Goal: Task Accomplishment & Management: Use online tool/utility

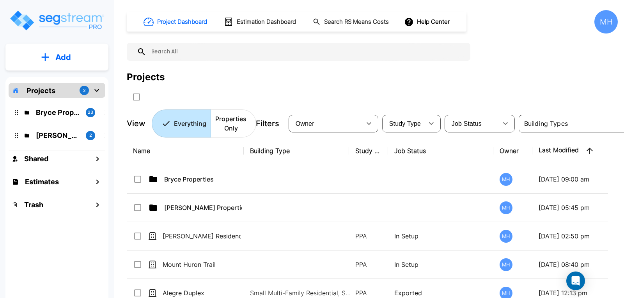
click at [55, 57] on button "Add" at bounding box center [56, 57] width 103 height 23
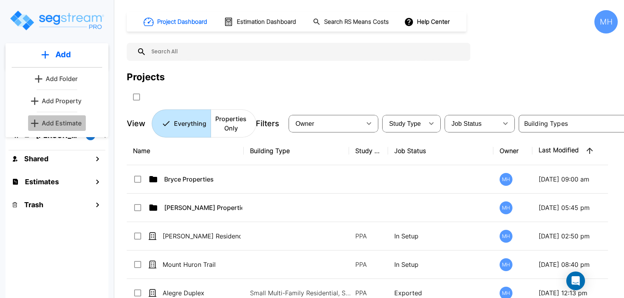
click at [66, 120] on p "Add Estimate" at bounding box center [62, 122] width 40 height 9
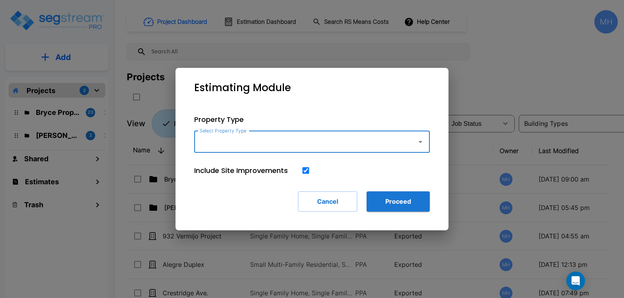
click at [293, 142] on input "Select Property Type" at bounding box center [304, 141] width 212 height 15
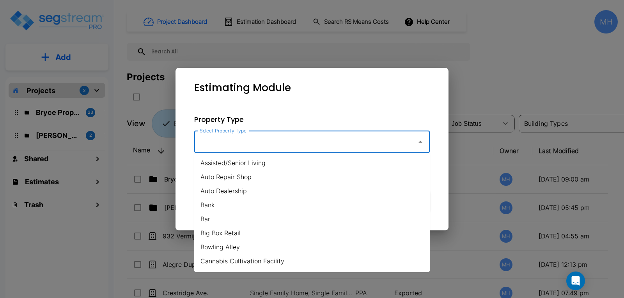
click at [275, 138] on input "Select Property Type" at bounding box center [304, 141] width 212 height 15
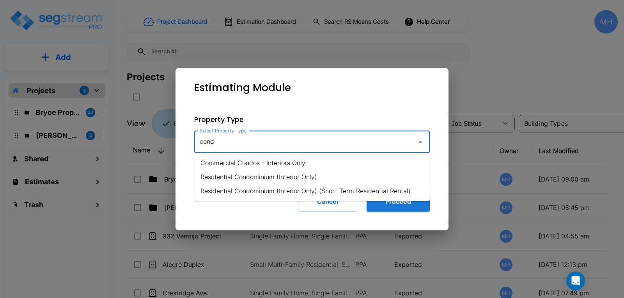
type input "cond"
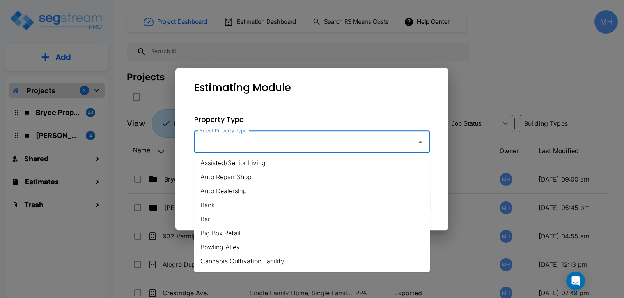
click at [246, 141] on input "Select Property Type" at bounding box center [304, 141] width 212 height 15
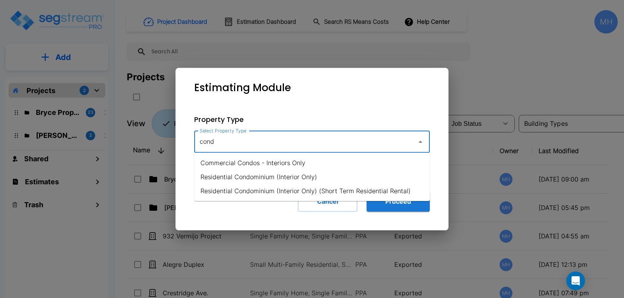
click at [240, 174] on li "Residential Condominium (Interior Only)" at bounding box center [311, 177] width 235 height 14
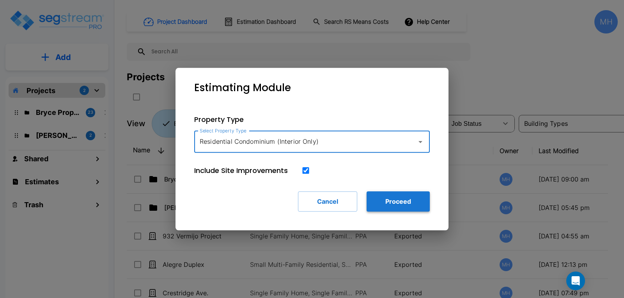
type input "Residential Condominium (Interior Only)"
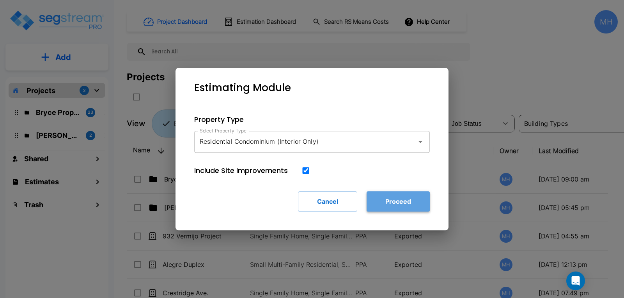
click at [389, 202] on button "Proceed" at bounding box center [397, 201] width 63 height 20
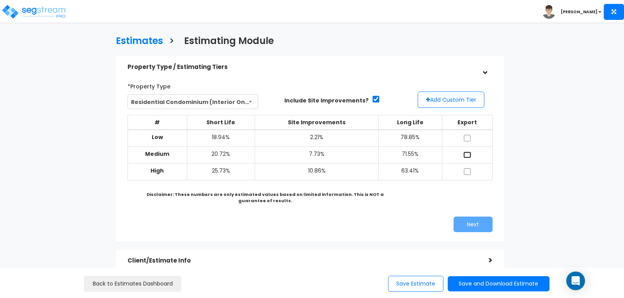
click at [467, 152] on input "checkbox" at bounding box center [467, 155] width 8 height 7
checkbox input "true"
click at [467, 219] on button "Next" at bounding box center [472, 225] width 39 height 16
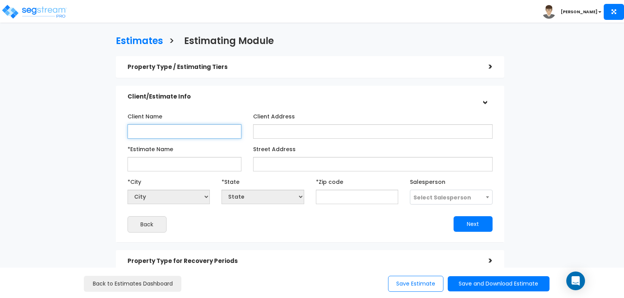
click at [190, 130] on input "Client Name" at bounding box center [184, 131] width 114 height 14
type input "[PERSON_NAME]"
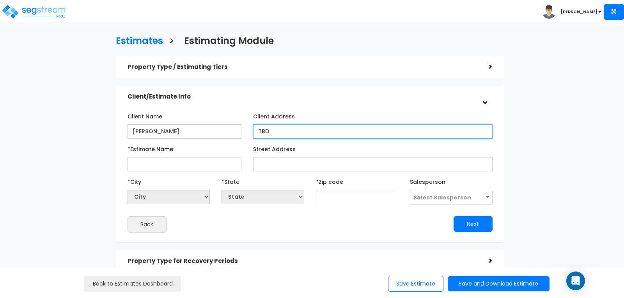
type input "TBD"
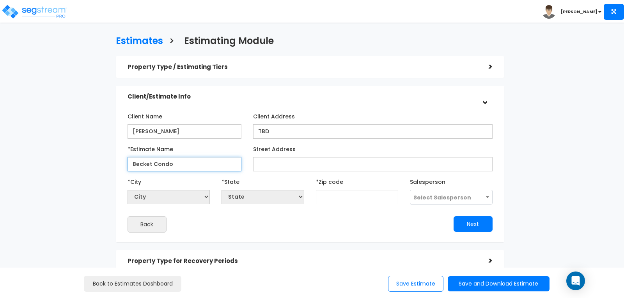
type input "Becket Condo"
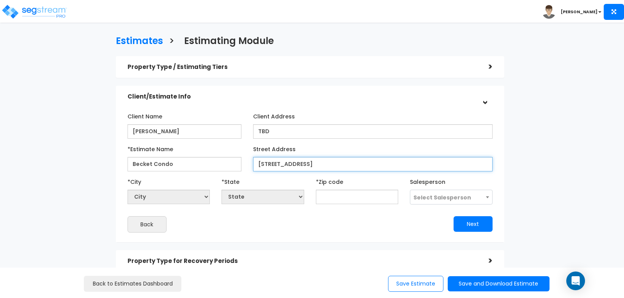
type input "[STREET_ADDRESS]"
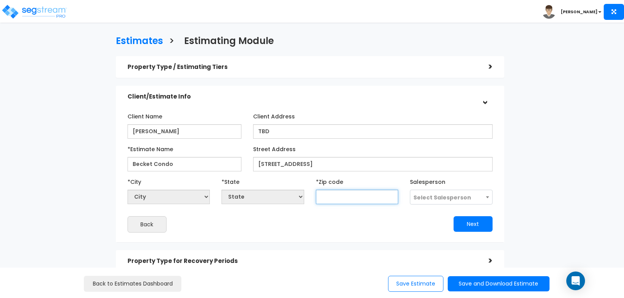
select select "National Average"
type input "80"
select select "CO"
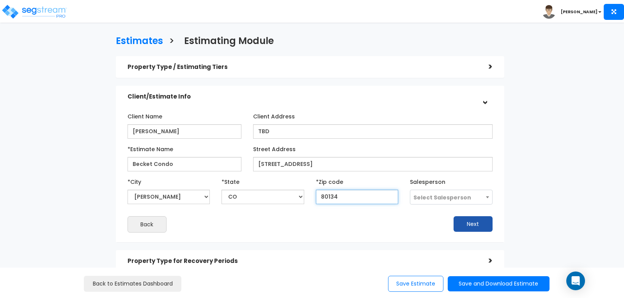
type input "80134"
click at [474, 226] on button "Next" at bounding box center [472, 224] width 39 height 16
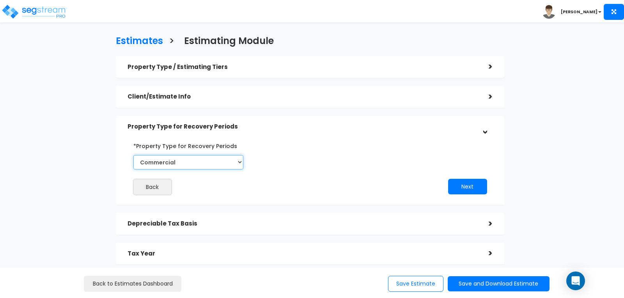
click at [239, 162] on select "Commercial Residential" at bounding box center [188, 162] width 110 height 14
select select "Residential"
click at [133, 155] on select "Commercial Residential" at bounding box center [188, 162] width 110 height 14
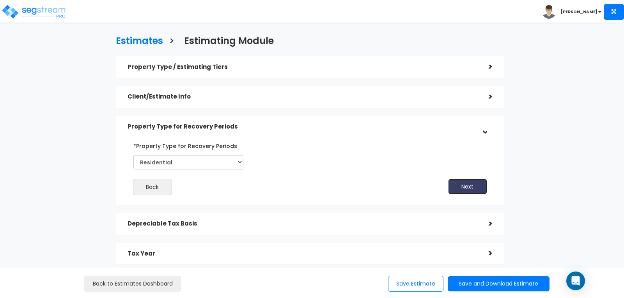
click at [465, 182] on button "Next" at bounding box center [467, 187] width 39 height 16
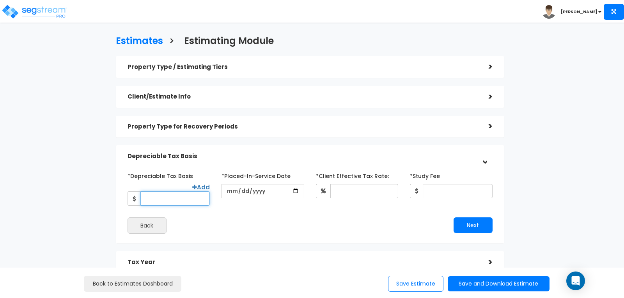
click at [167, 191] on input "*Depreciable Tax Basis" at bounding box center [174, 198] width 69 height 14
type input "308,000"
click at [232, 190] on input "date" at bounding box center [262, 191] width 82 height 14
type input "2025-04-01"
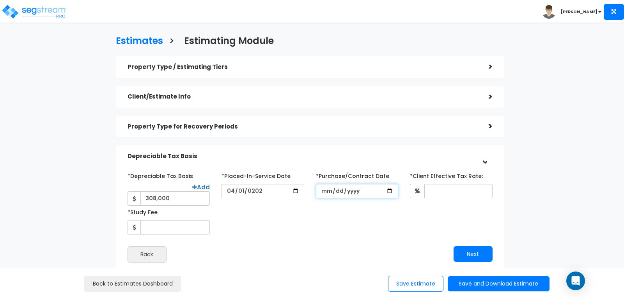
click at [362, 192] on input "*Purchase/Contract Date" at bounding box center [357, 191] width 82 height 14
type input "2025-01-29"
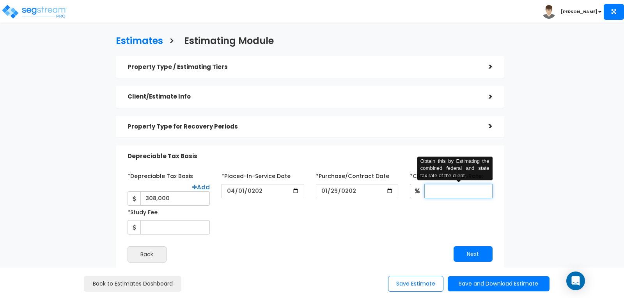
click at [439, 189] on input "*Client Effective Tax Rate:" at bounding box center [458, 191] width 68 height 14
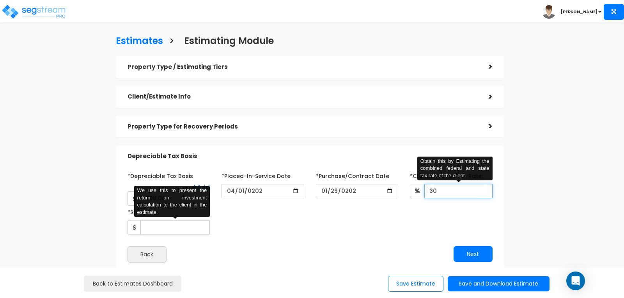
type input "30"
click at [158, 220] on input "*Study Fee" at bounding box center [174, 227] width 69 height 14
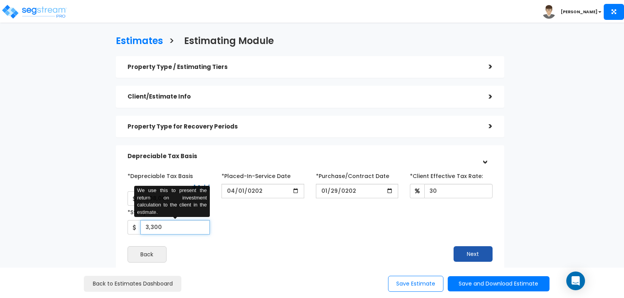
type input "3,300"
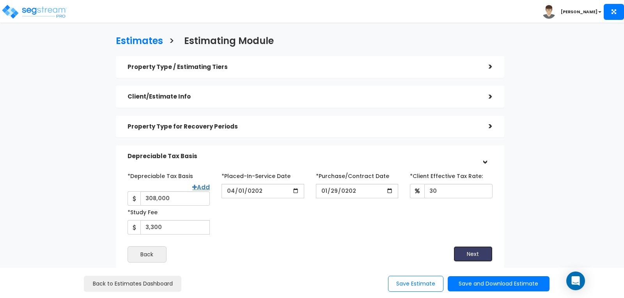
click at [462, 247] on button "Next" at bounding box center [472, 254] width 39 height 16
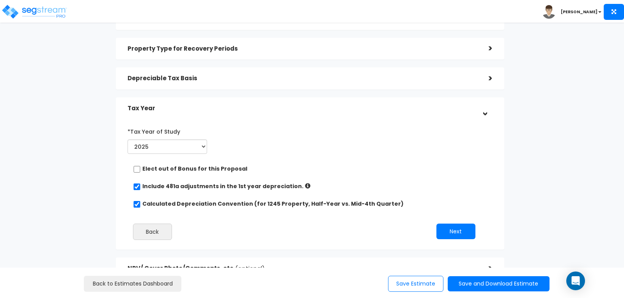
scroll to position [117, 0]
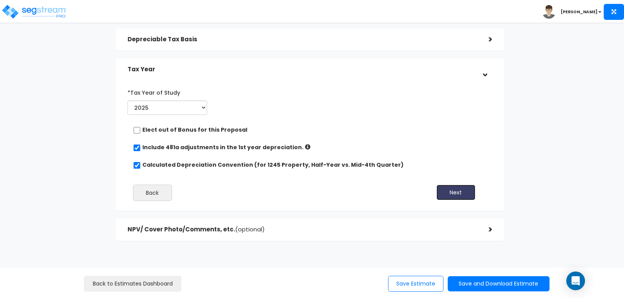
click at [447, 189] on button "Next" at bounding box center [455, 193] width 39 height 16
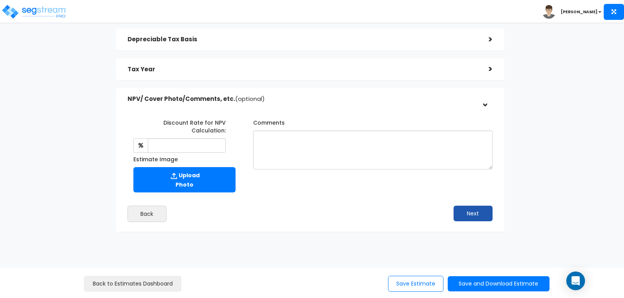
scroll to position [117, 0]
click at [477, 214] on button "Next" at bounding box center [472, 213] width 39 height 16
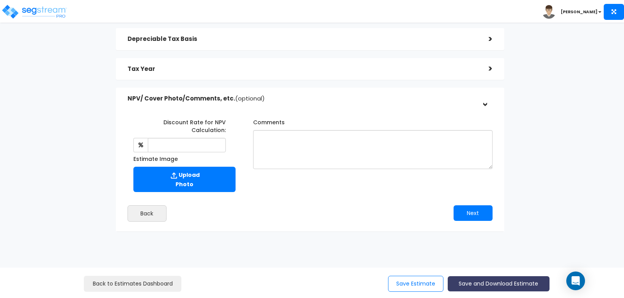
click at [483, 283] on button "Save and Download Estimate" at bounding box center [498, 283] width 102 height 15
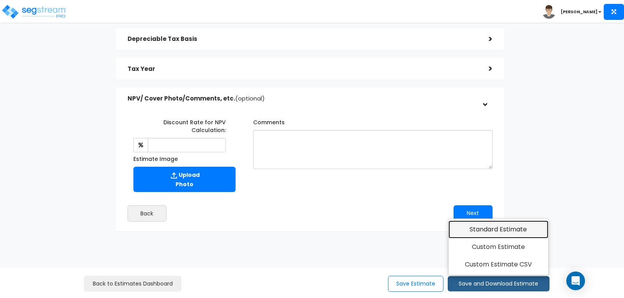
click at [486, 230] on link "Standard Estimate" at bounding box center [498, 230] width 100 height 18
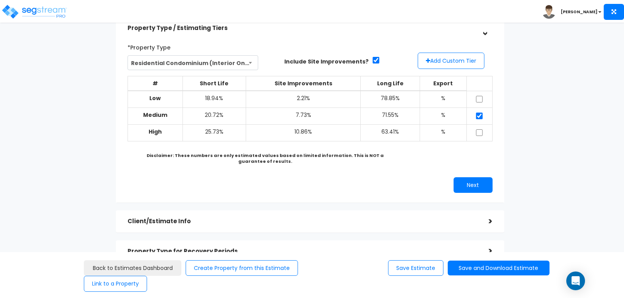
scroll to position [78, 0]
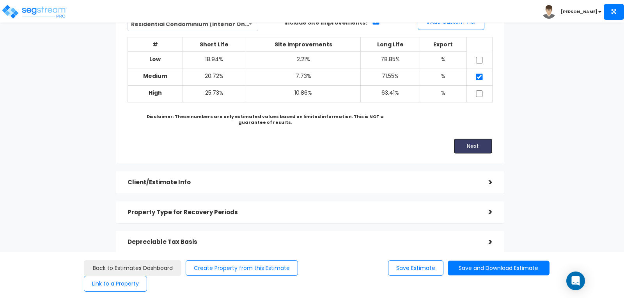
click at [470, 146] on button "Next" at bounding box center [472, 146] width 39 height 16
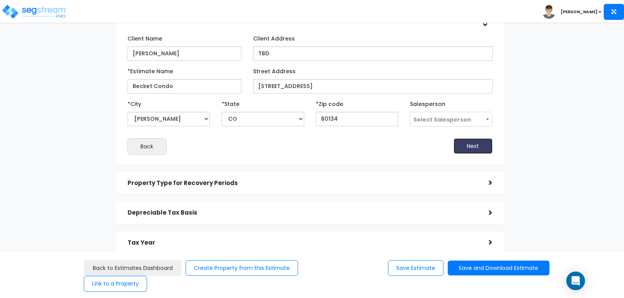
click at [475, 150] on button "Next" at bounding box center [472, 146] width 39 height 16
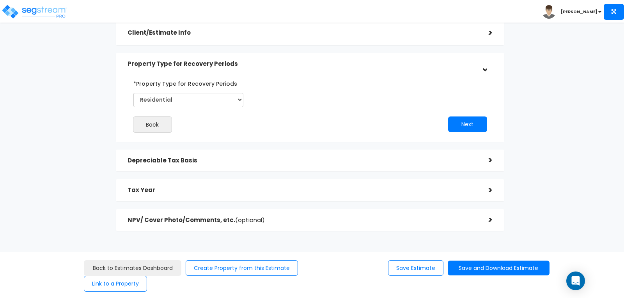
scroll to position [63, 0]
click at [461, 124] on button "Next" at bounding box center [467, 124] width 39 height 16
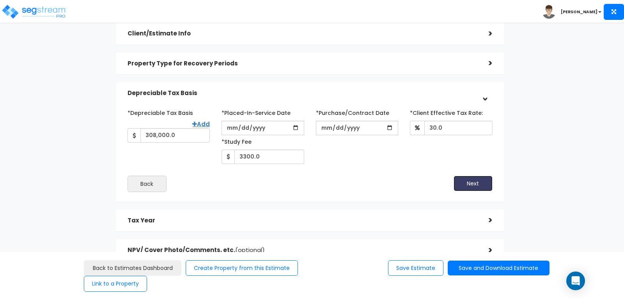
click at [463, 180] on button "Next" at bounding box center [472, 184] width 39 height 16
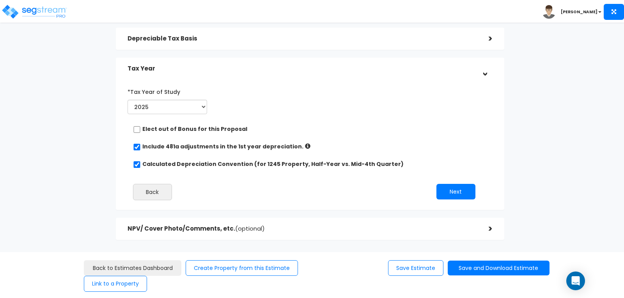
scroll to position [126, 0]
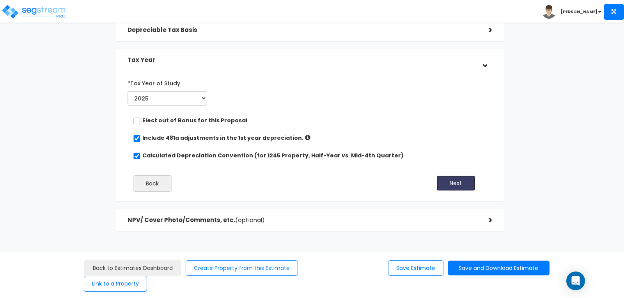
click at [456, 183] on button "Next" at bounding box center [455, 183] width 39 height 16
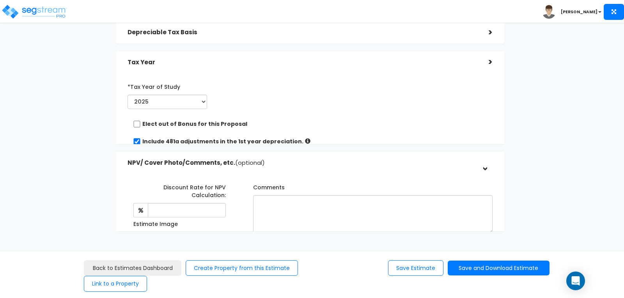
scroll to position [117, 0]
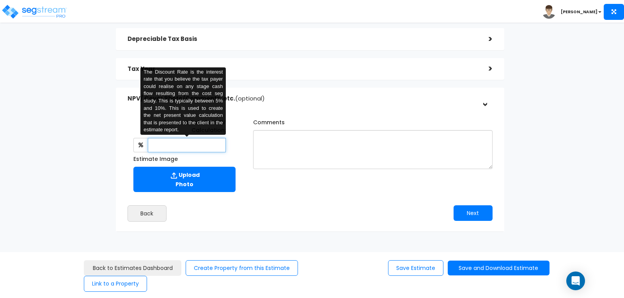
click at [187, 145] on input "text" at bounding box center [187, 145] width 78 height 14
type input "8"
click at [323, 200] on div "Discount Rate for NPV Calculation: 8 The Discount Rate is the interest rate tha…" at bounding box center [310, 167] width 376 height 118
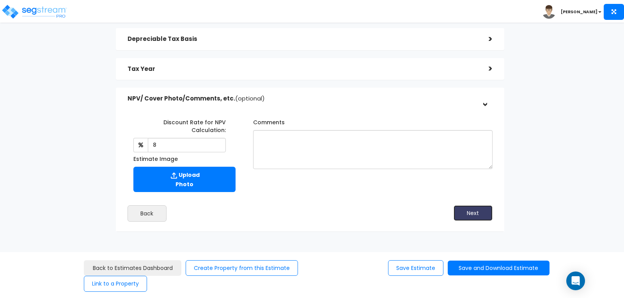
click at [472, 214] on button "Next" at bounding box center [472, 213] width 39 height 16
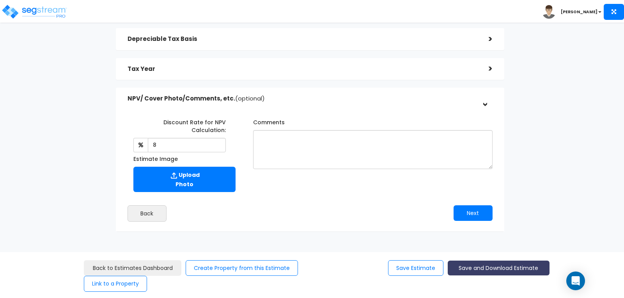
click at [495, 266] on button "Save and Download Estimate" at bounding box center [498, 268] width 102 height 15
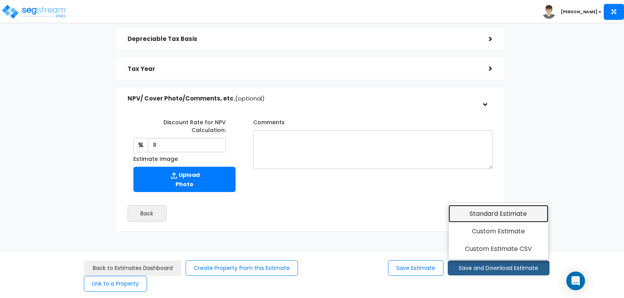
click at [494, 210] on link "Standard Estimate" at bounding box center [498, 214] width 100 height 18
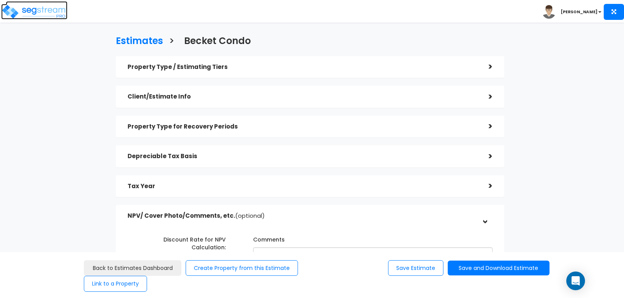
click at [41, 10] on img at bounding box center [34, 12] width 66 height 16
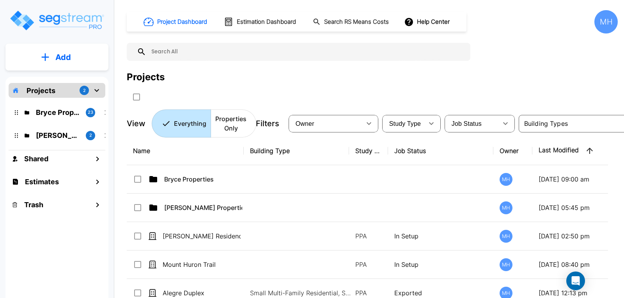
click at [59, 56] on p "Add" at bounding box center [63, 57] width 16 height 12
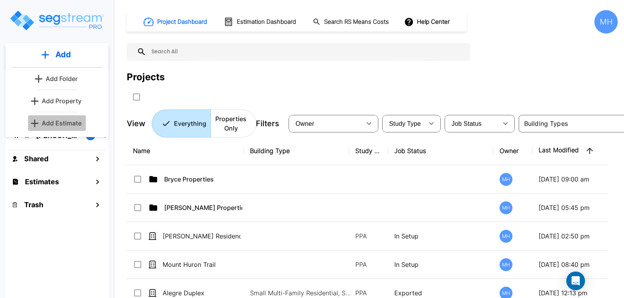
click at [57, 120] on p "Add Estimate" at bounding box center [62, 122] width 40 height 9
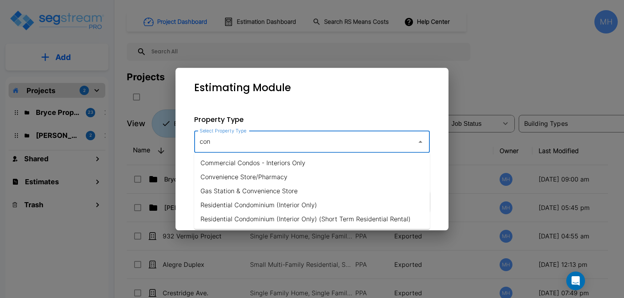
click at [260, 204] on li "Residential Condominium (Interior Only)" at bounding box center [311, 205] width 235 height 14
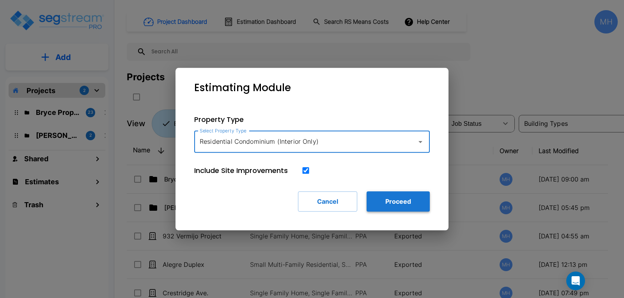
type input "Residential Condominium (Interior Only)"
click at [404, 205] on button "Proceed" at bounding box center [397, 201] width 63 height 20
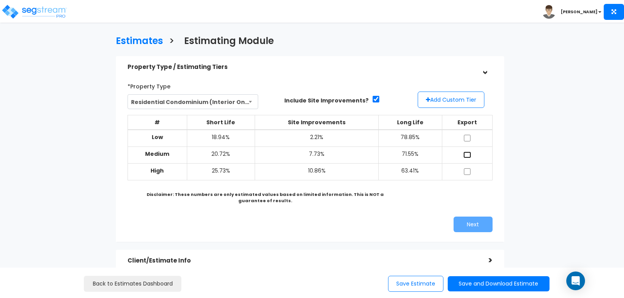
click at [465, 154] on input "checkbox" at bounding box center [467, 155] width 8 height 7
checkbox input "true"
click at [463, 224] on button "Next" at bounding box center [472, 225] width 39 height 16
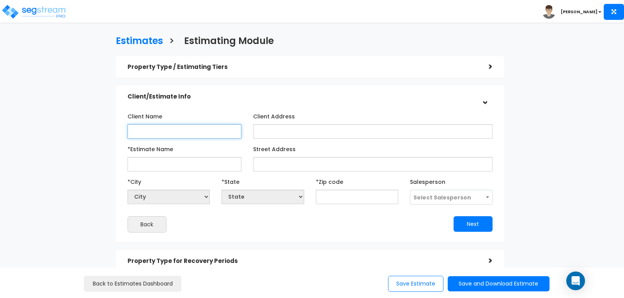
click at [198, 131] on input "Client Name" at bounding box center [184, 131] width 114 height 14
type input "[PERSON_NAME]"
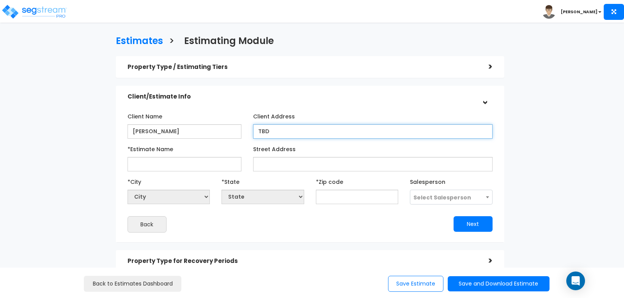
type input "TBD"
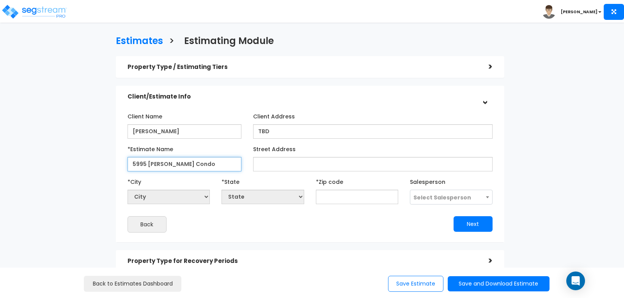
type input "5995 Iliff Condo"
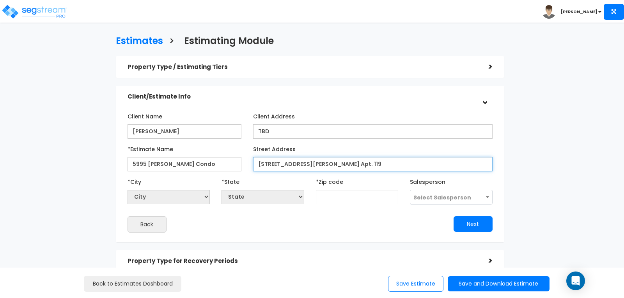
type input "5995 E. Iliff Ave. Apt. 119"
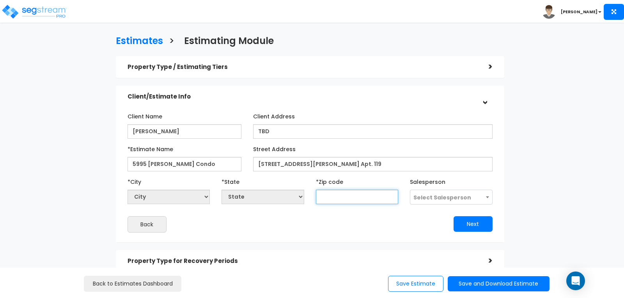
select select "National Average"
type input "80"
select select "CO"
type input "80222"
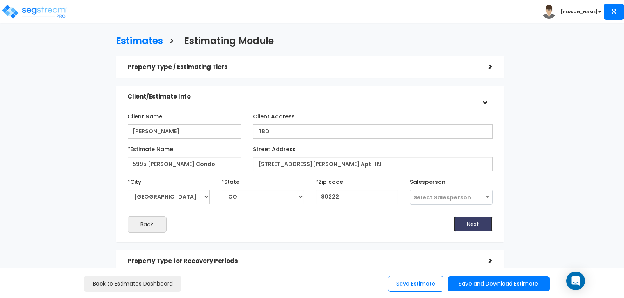
click at [466, 225] on button "Next" at bounding box center [472, 224] width 39 height 16
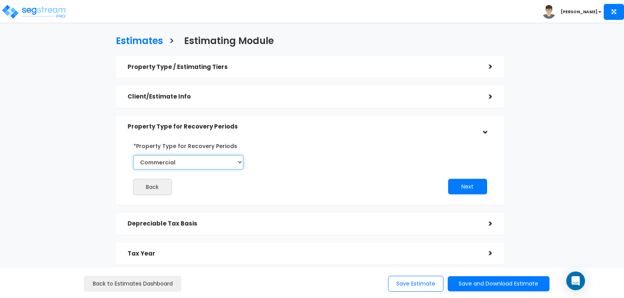
click at [239, 161] on select "Commercial Residential" at bounding box center [188, 162] width 110 height 14
select select "Residential"
click at [133, 155] on select "Commercial Residential" at bounding box center [188, 162] width 110 height 14
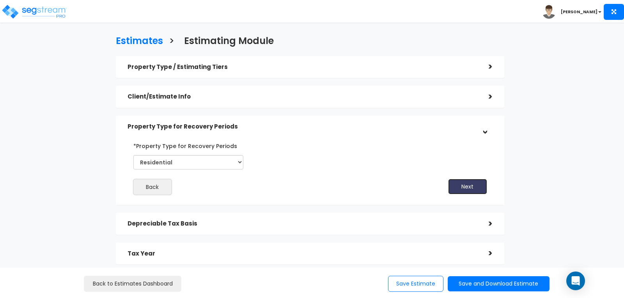
click at [454, 184] on button "Next" at bounding box center [467, 187] width 39 height 16
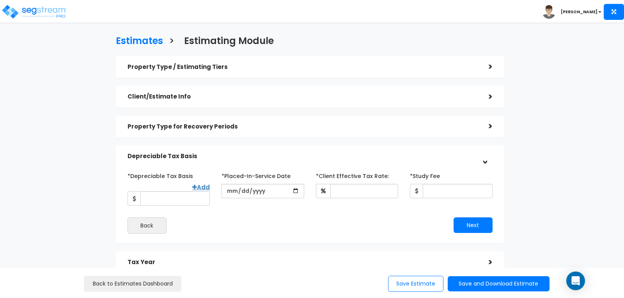
scroll to position [39, 0]
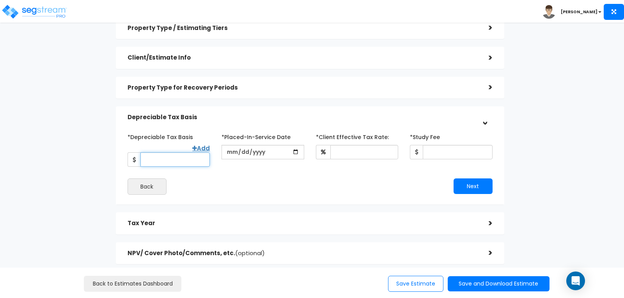
click at [169, 156] on input "*Depreciable Tax Basis" at bounding box center [174, 159] width 69 height 14
type input "145,000"
click at [228, 152] on input "date" at bounding box center [262, 152] width 82 height 14
type input "2023-11-01"
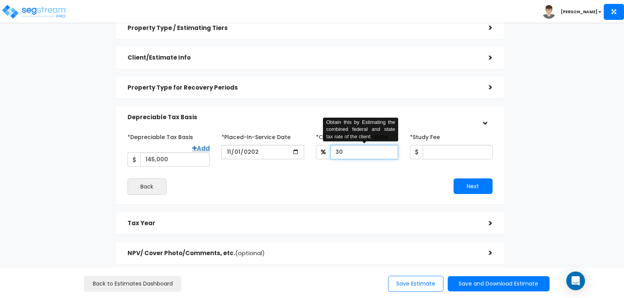
type input "30"
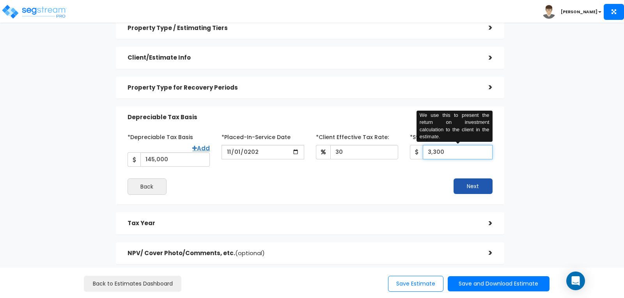
type input "3,300"
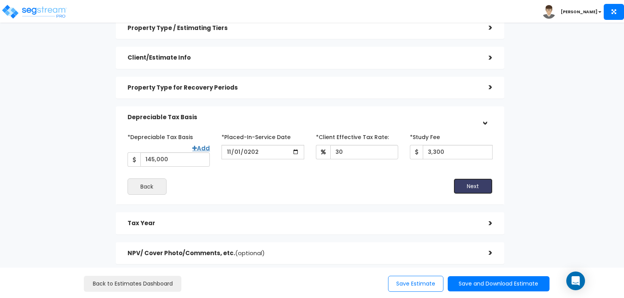
click at [477, 182] on button "Next" at bounding box center [472, 186] width 39 height 16
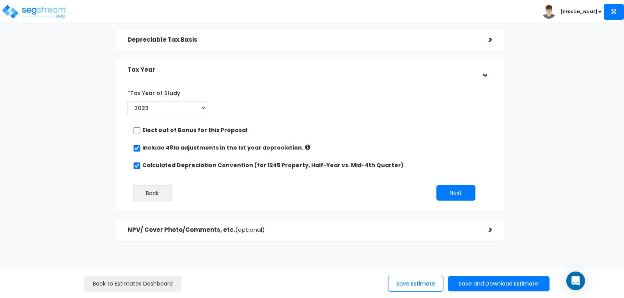
scroll to position [117, 0]
click at [452, 186] on button "Next" at bounding box center [455, 193] width 39 height 16
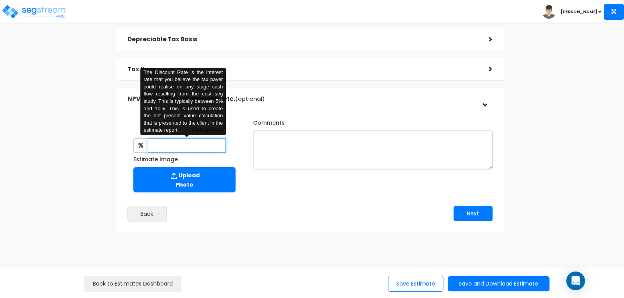
click at [199, 150] on input "text" at bounding box center [187, 145] width 78 height 14
type input "8"
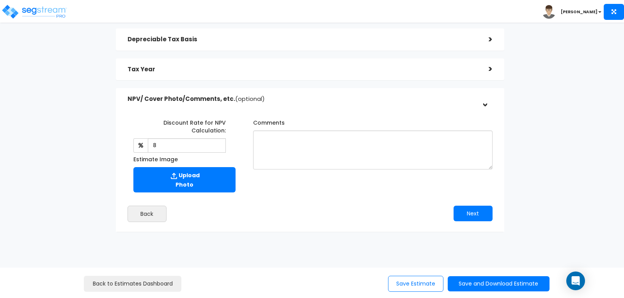
click at [297, 193] on div "Discount Rate for NPV Calculation: 8 The Discount Rate is the interest rate tha…" at bounding box center [310, 154] width 376 height 84
click at [465, 211] on button "Next" at bounding box center [472, 214] width 39 height 16
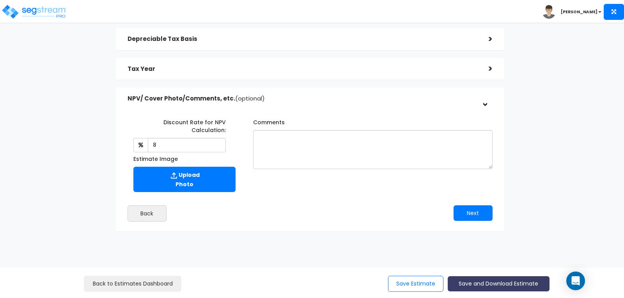
click at [478, 283] on button "Save and Download Estimate" at bounding box center [498, 283] width 102 height 15
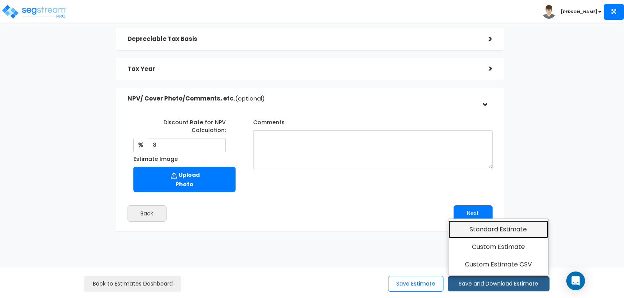
click at [466, 231] on link "Standard Estimate" at bounding box center [498, 230] width 100 height 18
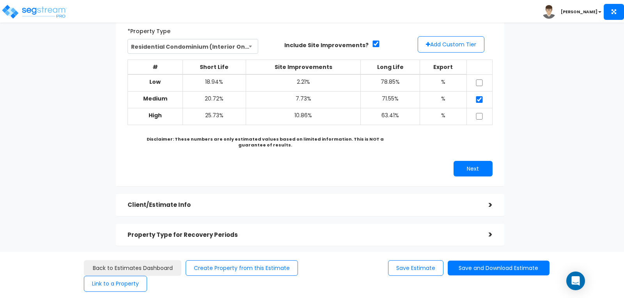
scroll to position [78, 0]
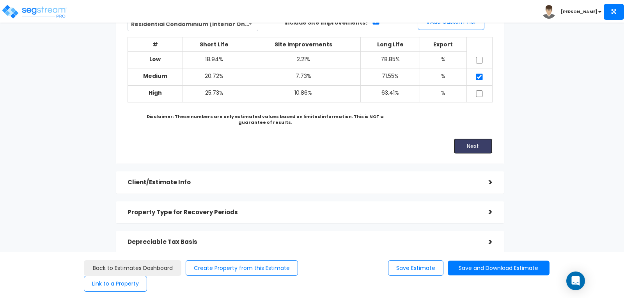
click at [468, 147] on button "Next" at bounding box center [472, 146] width 39 height 16
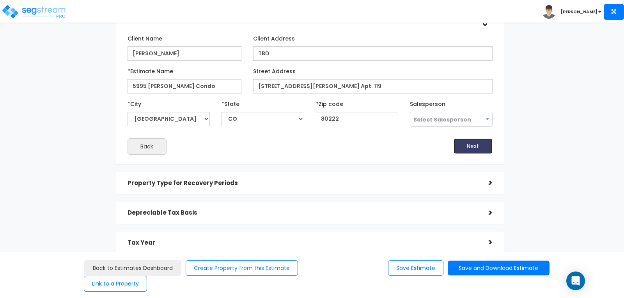
click at [465, 150] on button "Next" at bounding box center [472, 146] width 39 height 16
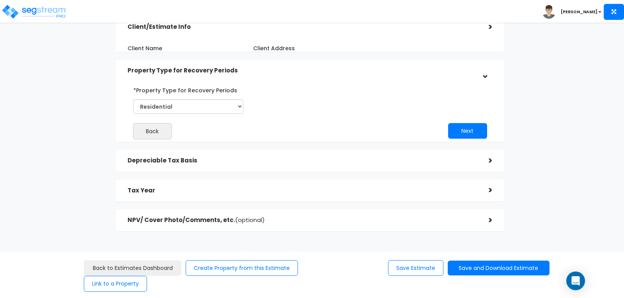
scroll to position [63, 0]
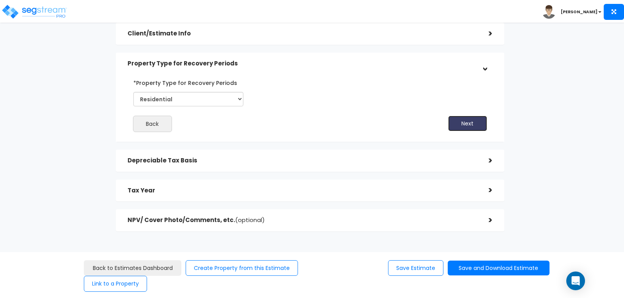
click at [465, 124] on button "Next" at bounding box center [467, 124] width 39 height 16
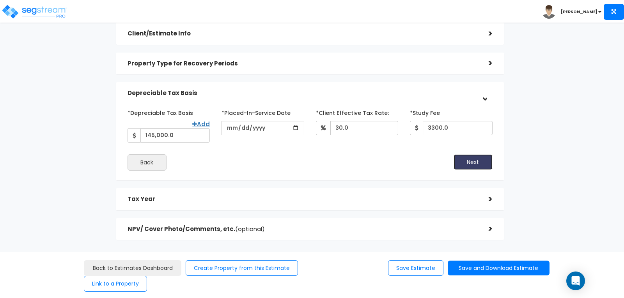
click at [465, 154] on button "Next" at bounding box center [472, 162] width 39 height 16
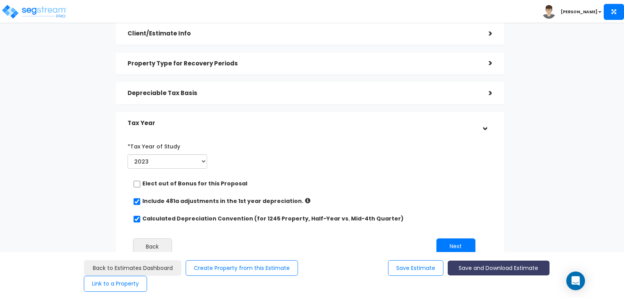
click at [473, 266] on button "Save and Download Estimate" at bounding box center [498, 268] width 102 height 15
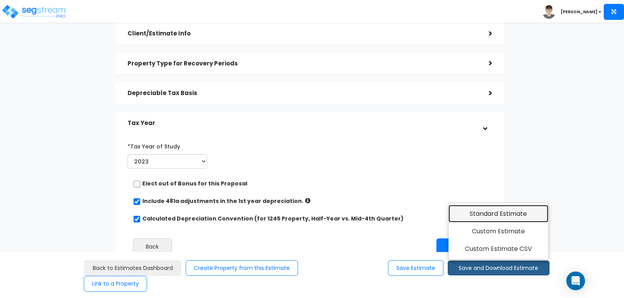
click at [484, 212] on link "Standard Estimate" at bounding box center [498, 214] width 100 height 18
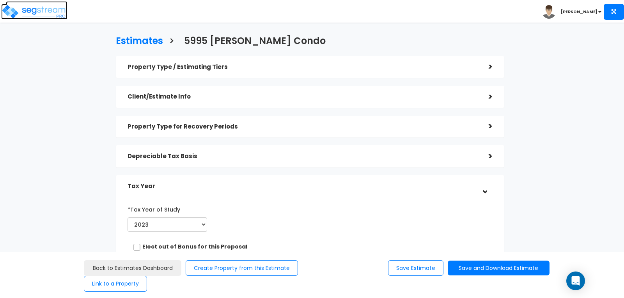
click at [50, 9] on img at bounding box center [34, 12] width 66 height 16
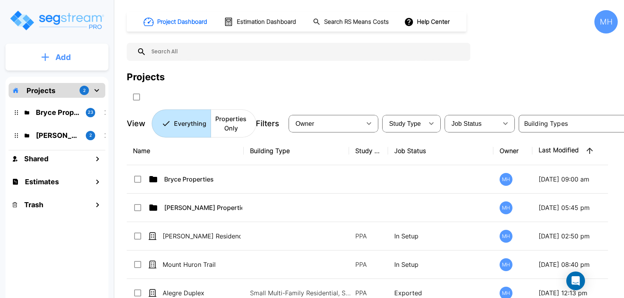
click at [66, 54] on p "Add" at bounding box center [63, 57] width 16 height 12
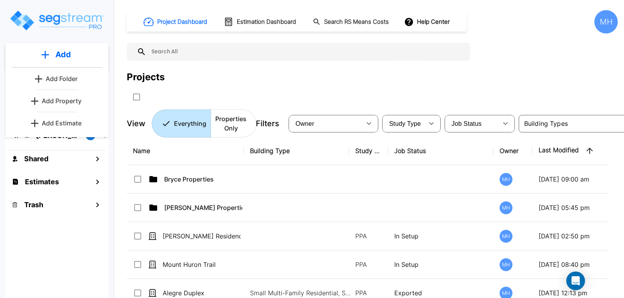
click at [66, 120] on p "Add Estimate" at bounding box center [62, 122] width 40 height 9
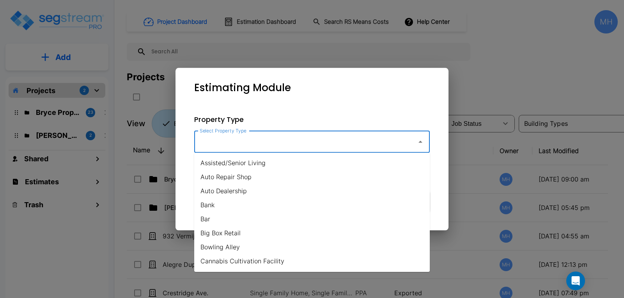
click at [269, 142] on input "Select Property Type" at bounding box center [304, 141] width 212 height 15
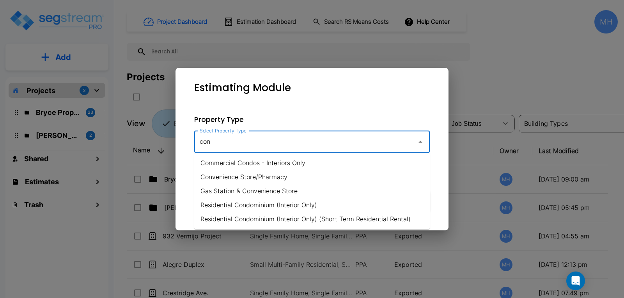
click at [263, 203] on li "Residential Condominium (Interior Only)" at bounding box center [311, 205] width 235 height 14
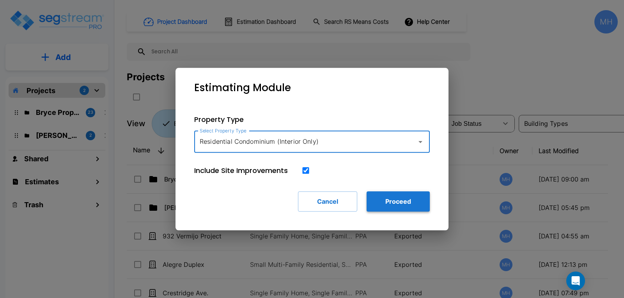
type input "Residential Condominium (Interior Only)"
click at [398, 204] on button "Proceed" at bounding box center [397, 201] width 63 height 20
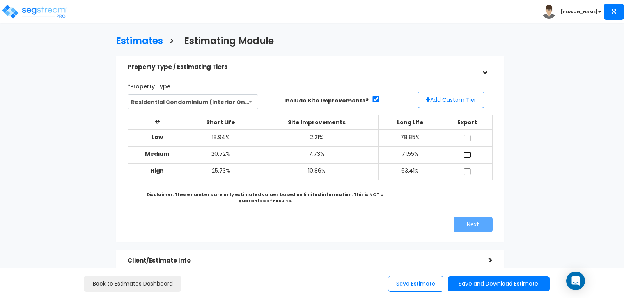
click at [465, 152] on input "checkbox" at bounding box center [467, 155] width 8 height 7
checkbox input "true"
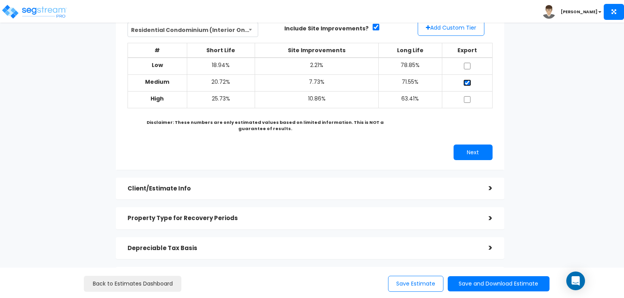
scroll to position [78, 0]
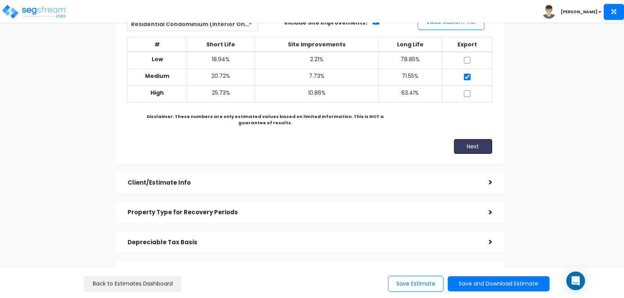
click at [474, 143] on button "Next" at bounding box center [472, 147] width 39 height 16
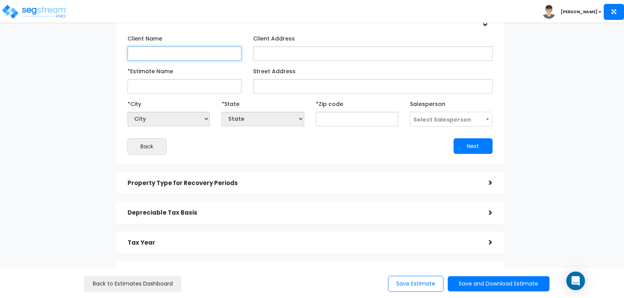
click at [188, 52] on input "Client Name" at bounding box center [184, 53] width 114 height 14
type input "[PERSON_NAME]"
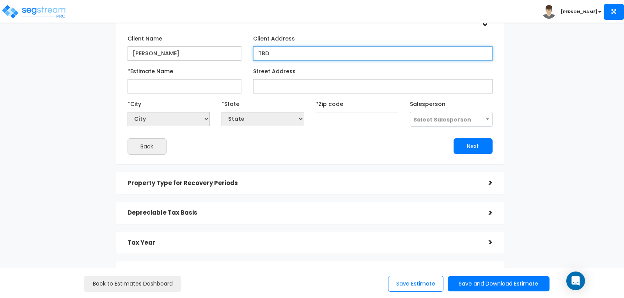
type input "TBD"
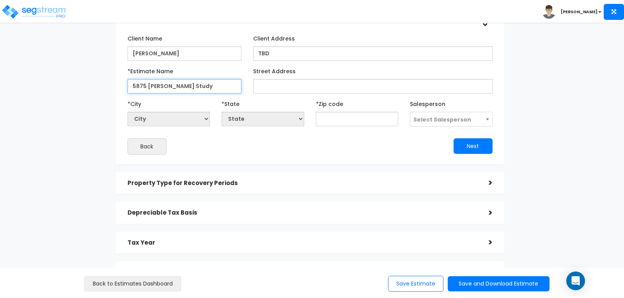
type input "5875 [PERSON_NAME] Study"
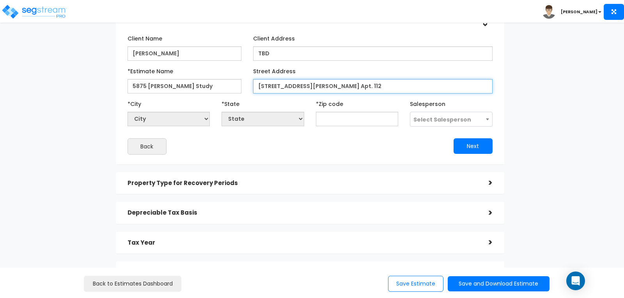
type input "[STREET_ADDRESS][PERSON_NAME] Apt. 112"
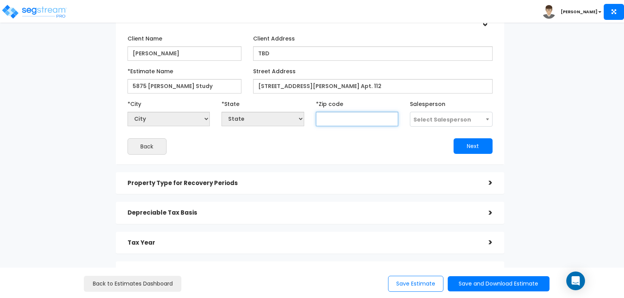
select select "National Average"
type input "80"
select select "CO"
type input "80222"
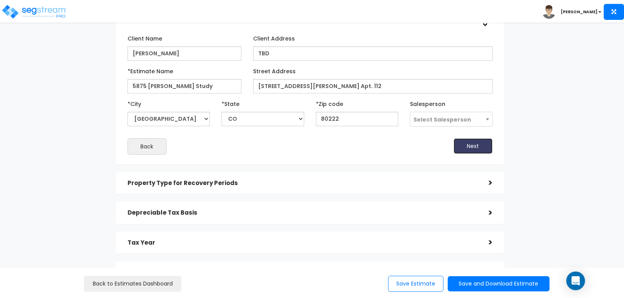
click at [481, 145] on button "Next" at bounding box center [472, 146] width 39 height 16
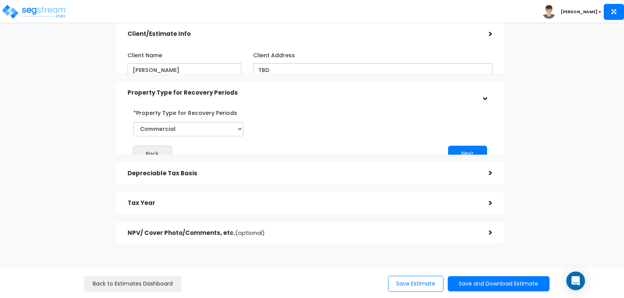
scroll to position [63, 0]
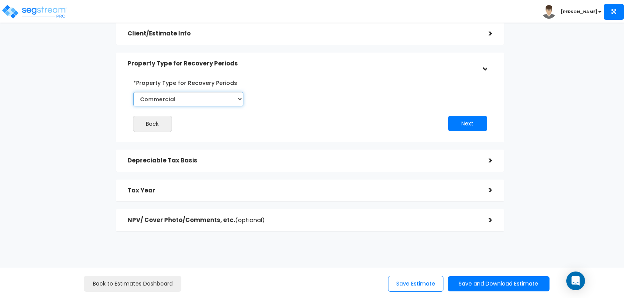
click at [236, 99] on select "Commercial Residential" at bounding box center [188, 99] width 110 height 14
select select "Residential"
click at [133, 92] on select "Commercial Residential" at bounding box center [188, 99] width 110 height 14
click at [461, 119] on button "Next" at bounding box center [467, 124] width 39 height 16
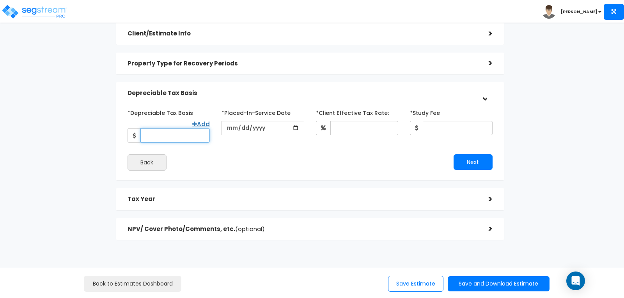
click at [196, 128] on input "*Depreciable Tax Basis" at bounding box center [174, 135] width 69 height 14
type input "185,000"
type input "[DATE]"
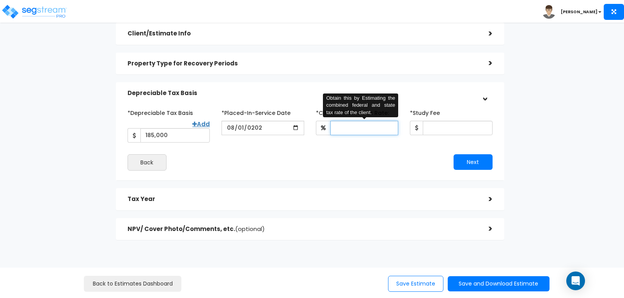
click at [354, 124] on input "*Client Effective Tax Rate:" at bounding box center [364, 128] width 68 height 14
type input "30"
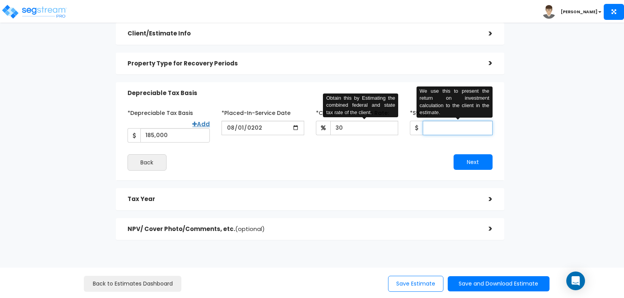
type input "2"
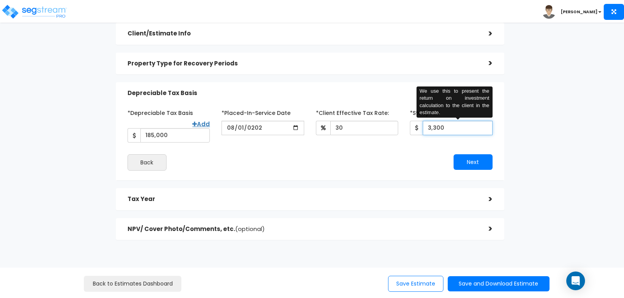
type input "3,300"
click at [403, 163] on div "*Depreciable Tax Basis Add 185,000 *Placed-In-Service Date [DATE] 30 *Study Fee" at bounding box center [310, 138] width 376 height 72
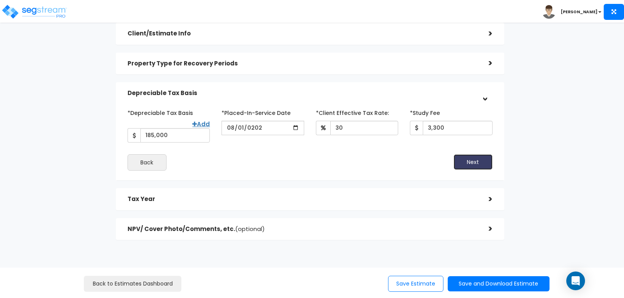
click at [485, 157] on button "Next" at bounding box center [472, 162] width 39 height 16
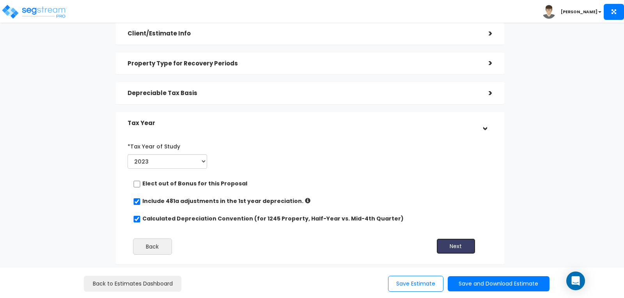
click at [451, 241] on button "Next" at bounding box center [455, 247] width 39 height 16
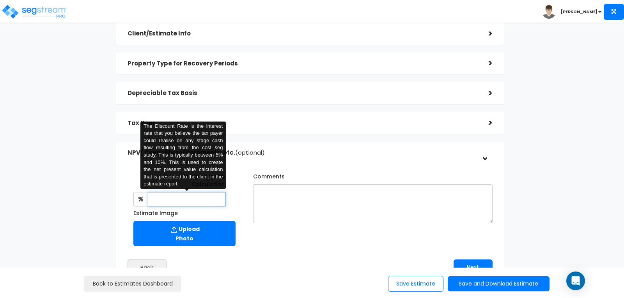
click at [209, 199] on input "text" at bounding box center [187, 199] width 78 height 14
type input "8"
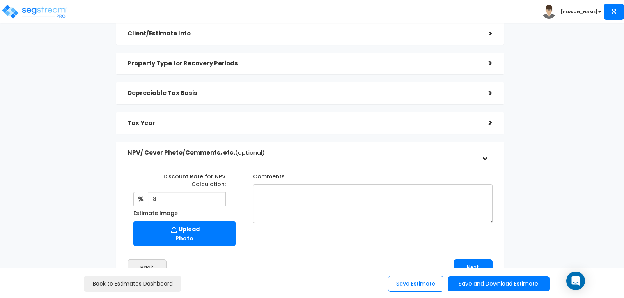
click at [313, 240] on div "Discount Rate for NPV Calculation: 8 The Discount Rate is the interest rate tha…" at bounding box center [310, 208] width 376 height 84
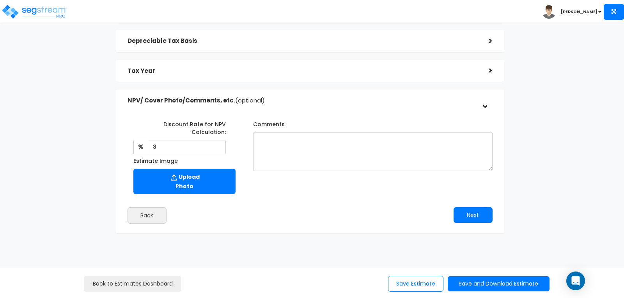
scroll to position [117, 0]
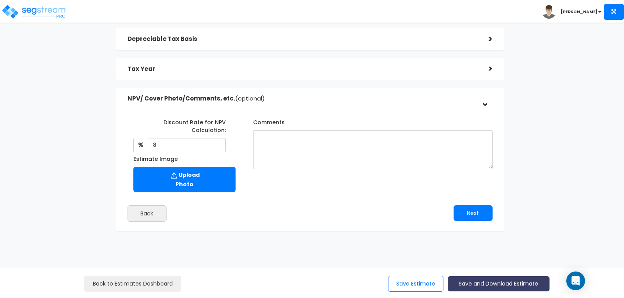
click at [477, 282] on button "Save and Download Estimate" at bounding box center [498, 283] width 102 height 15
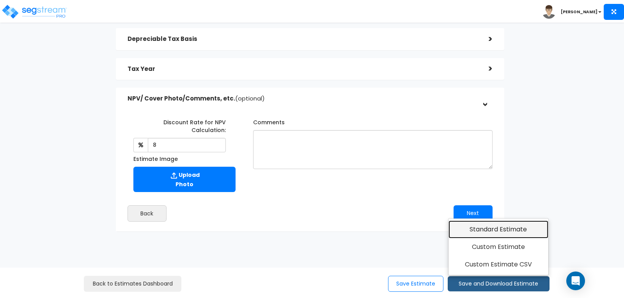
click at [482, 228] on link "Standard Estimate" at bounding box center [498, 230] width 100 height 18
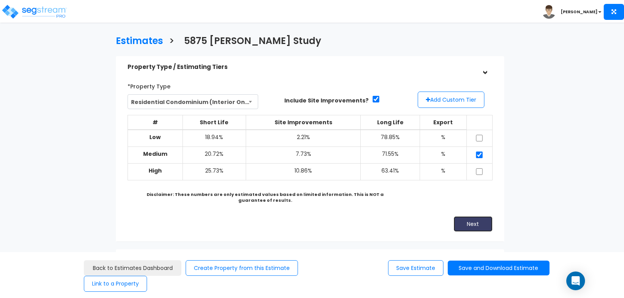
click at [477, 223] on button "Next" at bounding box center [472, 224] width 39 height 16
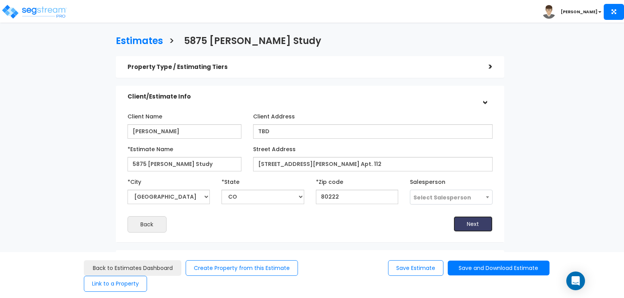
click at [473, 226] on button "Next" at bounding box center [472, 224] width 39 height 16
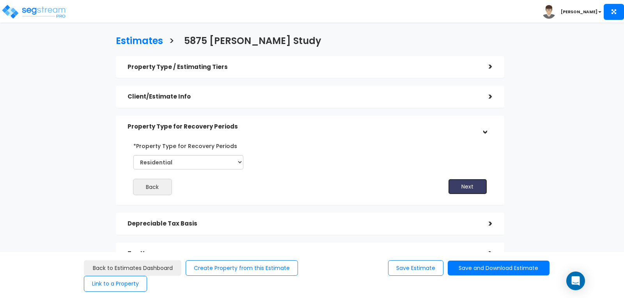
click at [456, 186] on button "Next" at bounding box center [467, 187] width 39 height 16
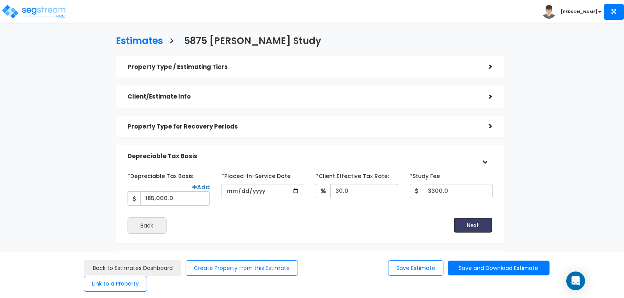
click at [482, 218] on button "Next" at bounding box center [472, 225] width 39 height 16
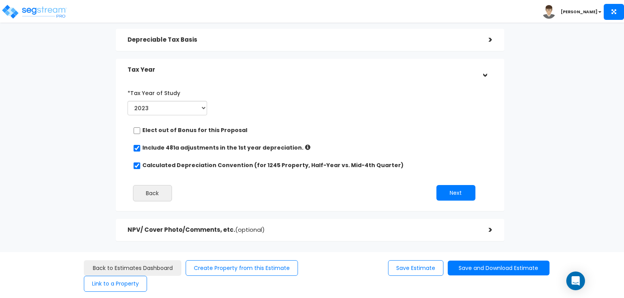
scroll to position [117, 0]
click at [458, 191] on button "Next" at bounding box center [455, 193] width 39 height 16
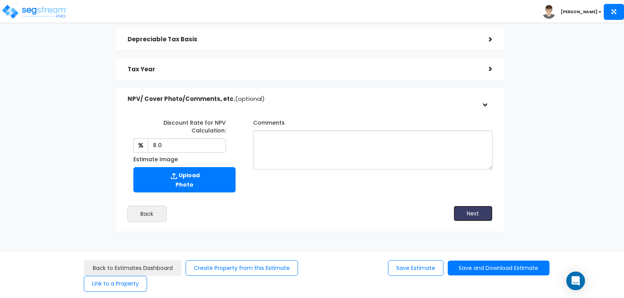
click at [480, 212] on button "Next" at bounding box center [472, 214] width 39 height 16
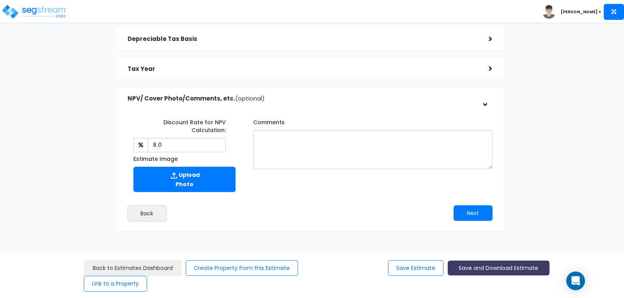
click at [496, 264] on button "Save and Download Estimate" at bounding box center [498, 268] width 102 height 15
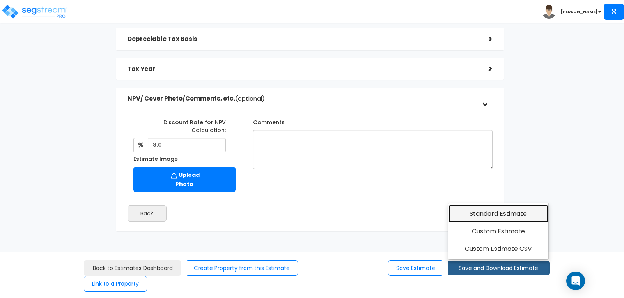
click at [489, 216] on link "Standard Estimate" at bounding box center [498, 214] width 100 height 18
